Goal: Information Seeking & Learning: Understand process/instructions

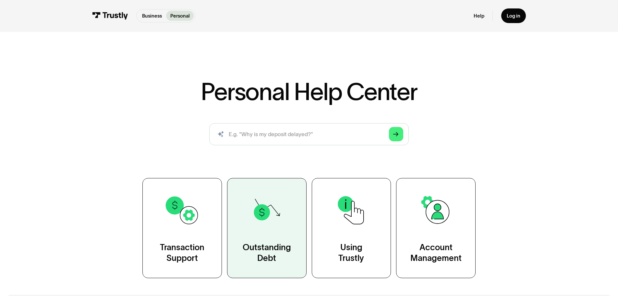
click at [273, 240] on link "Outstanding Debt" at bounding box center [267, 228] width 80 height 100
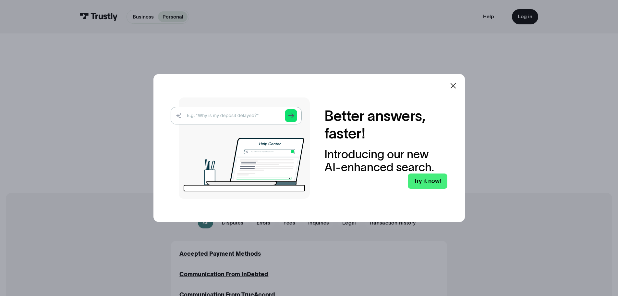
click at [456, 84] on icon at bounding box center [453, 86] width 8 height 8
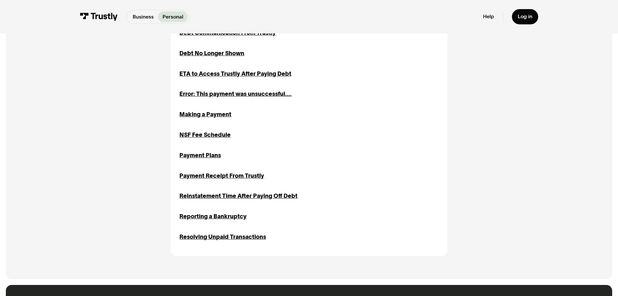
scroll to position [328, 0]
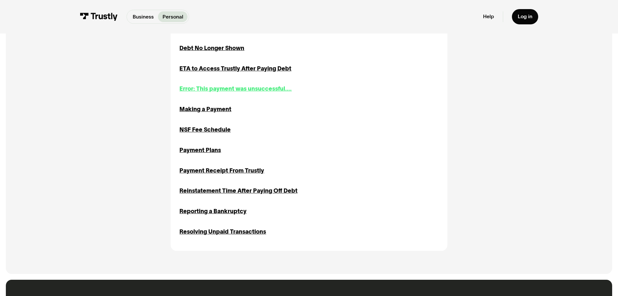
click at [242, 89] on div "Error: This payment was unsuccessful...." at bounding box center [235, 88] width 112 height 9
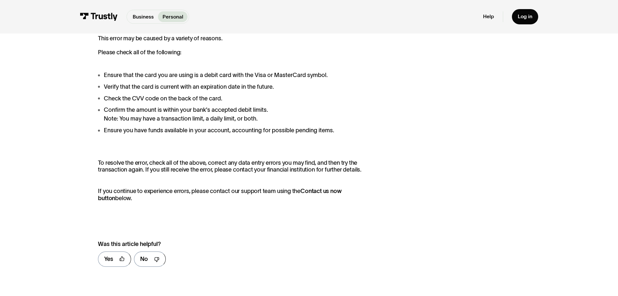
scroll to position [136, 0]
